Goal: Navigation & Orientation: Find specific page/section

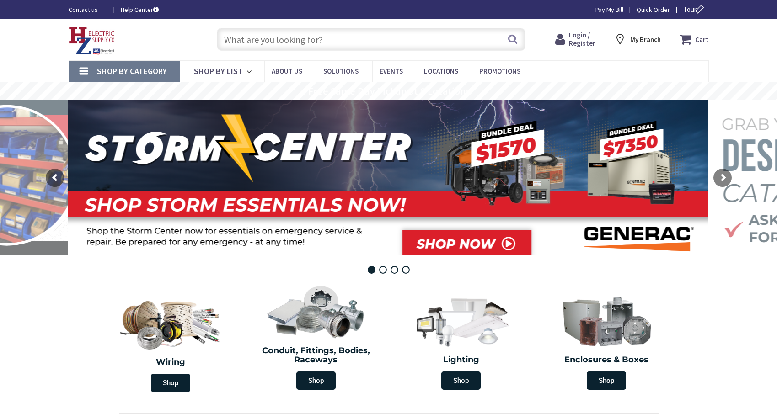
type input "[GEOGRAPHIC_DATA][STREET_ADDRESS][GEOGRAPHIC_DATA]"
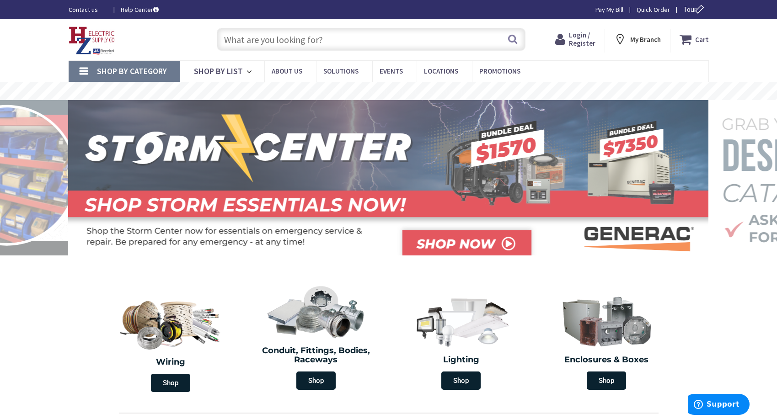
click at [641, 43] on strong "My Branch" at bounding box center [645, 39] width 31 height 9
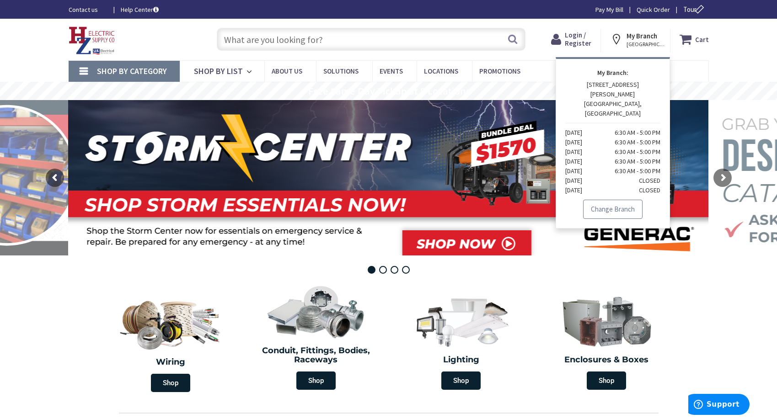
click at [636, 128] on td "6:30 AM - 5:00 PM" at bounding box center [626, 133] width 70 height 10
click at [631, 200] on link "Change Branch" at bounding box center [612, 209] width 59 height 19
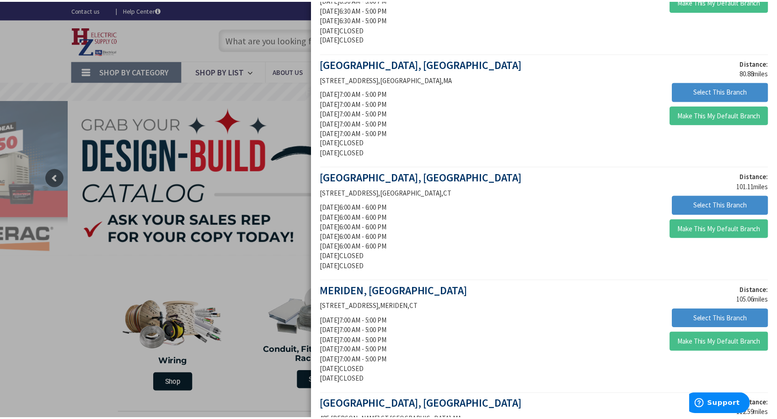
scroll to position [274, 0]
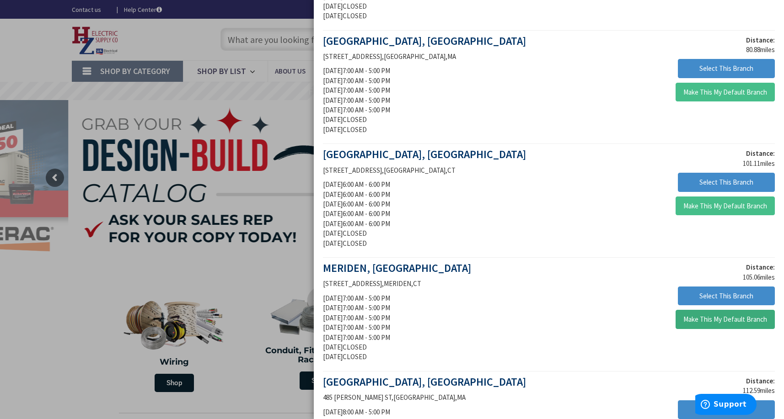
click at [758, 326] on button "Make This My Default Branch" at bounding box center [725, 319] width 99 height 19
